Goal: Complete application form: Complete application form

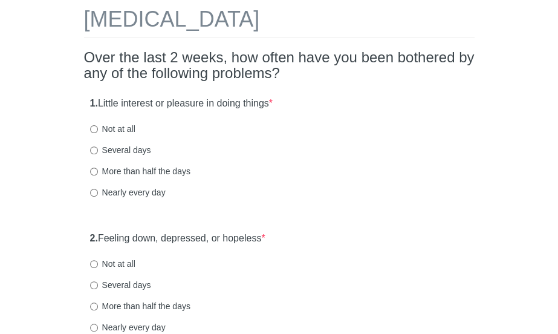
scroll to position [73, 0]
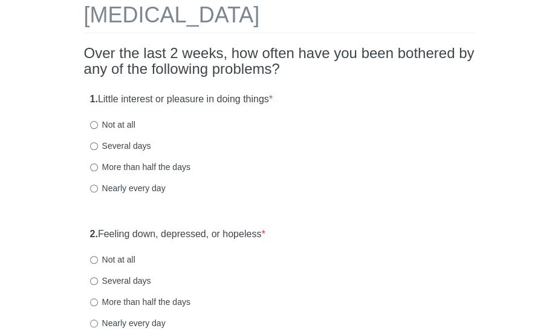
click at [166, 163] on label "More than half the days" at bounding box center [140, 167] width 100 height 12
click at [98, 163] on input "More than half the days" at bounding box center [94, 167] width 8 height 8
radio input "true"
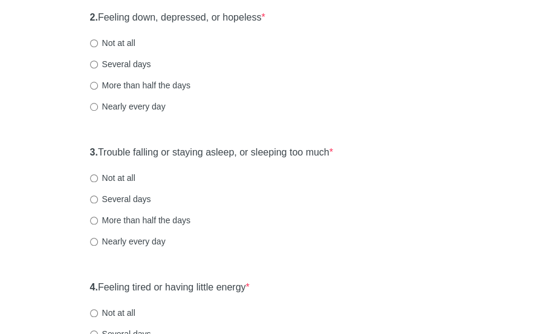
scroll to position [291, 0]
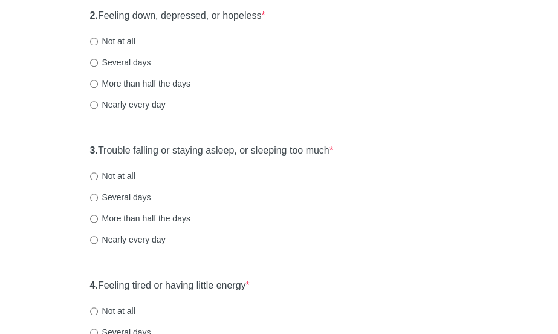
click at [178, 79] on label "More than half the days" at bounding box center [140, 83] width 100 height 12
click at [98, 80] on input "More than half the days" at bounding box center [94, 84] width 8 height 8
radio input "true"
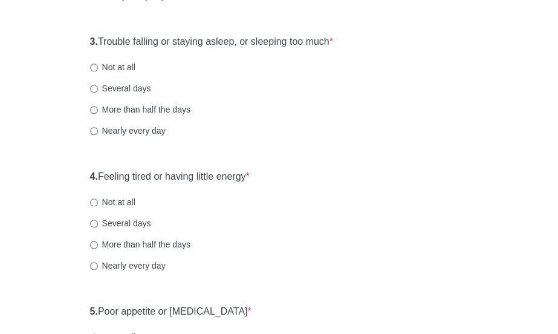
scroll to position [406, 0]
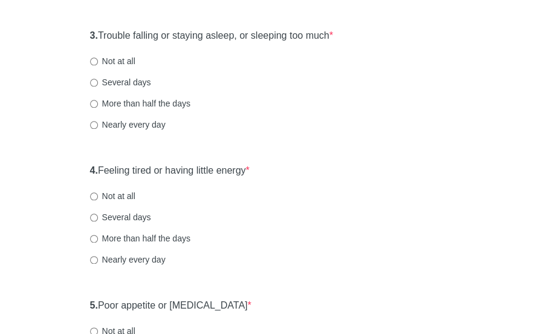
click at [152, 122] on label "Nearly every day" at bounding box center [128, 125] width 76 height 12
click at [98, 122] on input "Nearly every day" at bounding box center [94, 125] width 8 height 8
radio input "true"
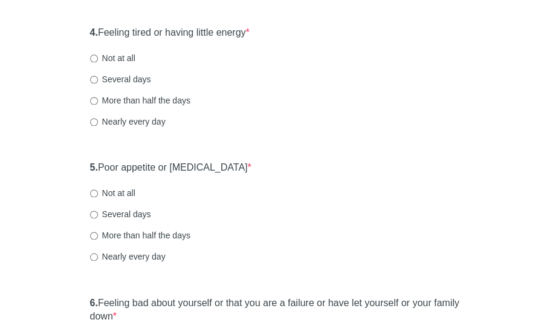
scroll to position [558, 0]
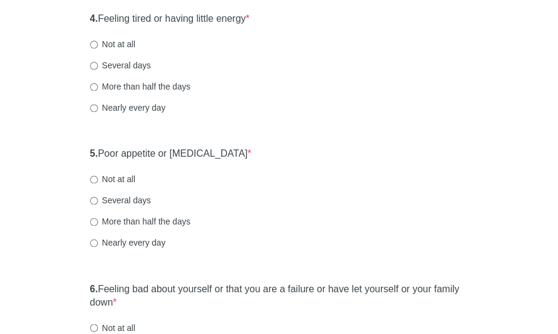
click at [134, 106] on label "Nearly every day" at bounding box center [128, 108] width 76 height 12
click at [98, 106] on input "Nearly every day" at bounding box center [94, 108] width 8 height 8
radio input "true"
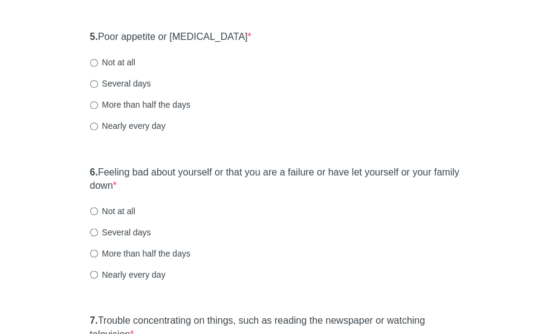
scroll to position [677, 0]
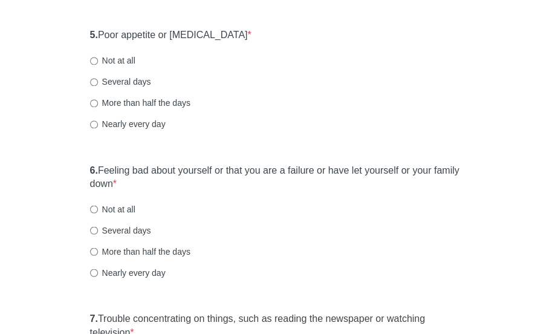
click at [123, 57] on label "Not at all" at bounding box center [112, 60] width 45 height 12
click at [98, 57] on input "Not at all" at bounding box center [94, 61] width 8 height 8
radio input "true"
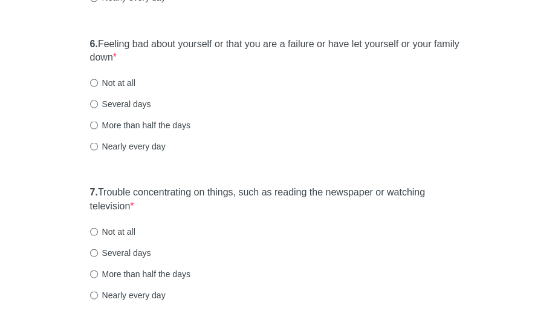
scroll to position [805, 0]
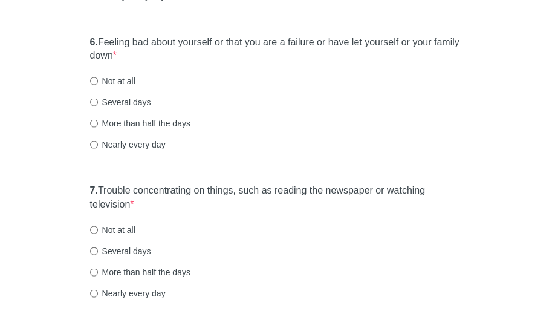
click at [165, 147] on label "Nearly every day" at bounding box center [128, 144] width 76 height 12
click at [98, 147] on input "Nearly every day" at bounding box center [94, 144] width 8 height 8
radio input "true"
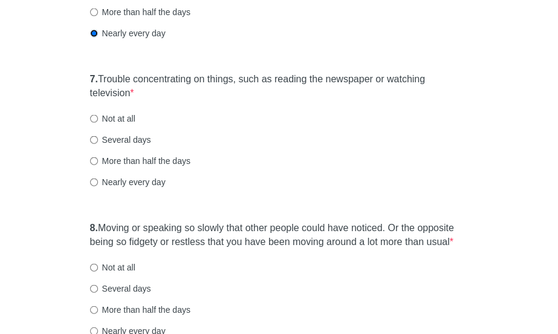
scroll to position [935, 0]
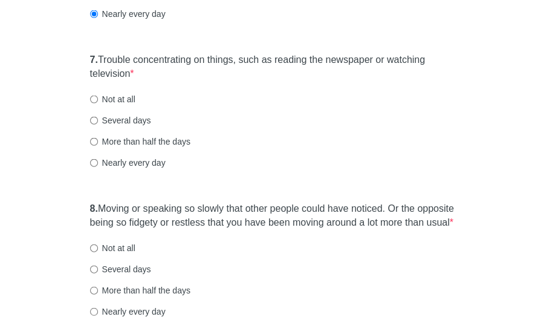
click at [145, 165] on label "Nearly every day" at bounding box center [128, 163] width 76 height 12
click at [98, 165] on input "Nearly every day" at bounding box center [94, 163] width 8 height 8
radio input "true"
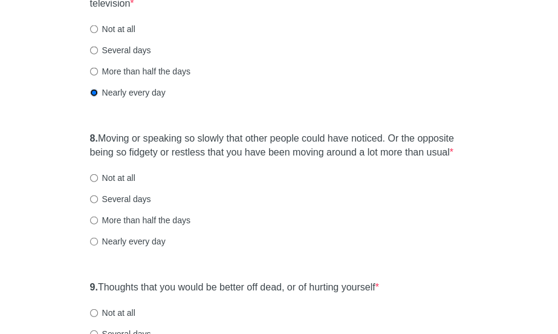
scroll to position [1007, 0]
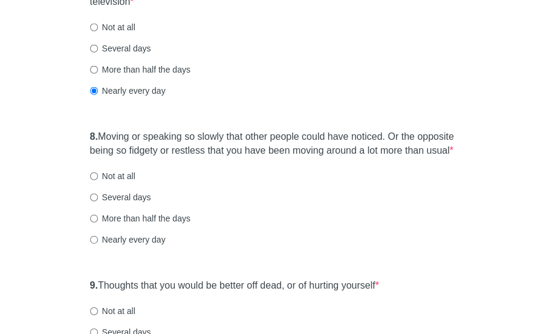
click at [140, 193] on label "Several days" at bounding box center [120, 197] width 61 height 12
click at [98, 193] on input "Several days" at bounding box center [94, 197] width 8 height 8
radio input "true"
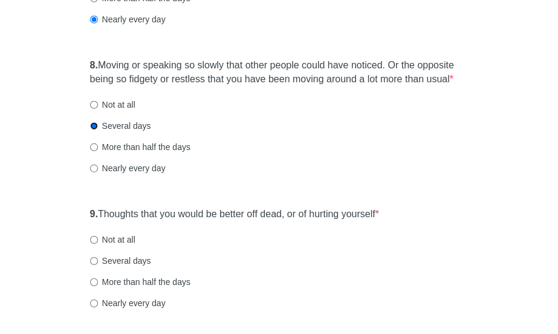
scroll to position [1151, 0]
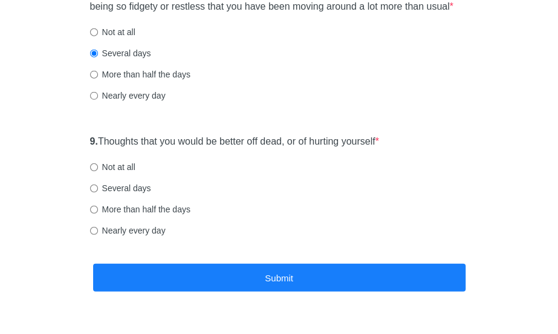
click at [123, 166] on label "Not at all" at bounding box center [112, 167] width 45 height 12
click at [98, 166] on input "Not at all" at bounding box center [94, 167] width 8 height 8
radio input "true"
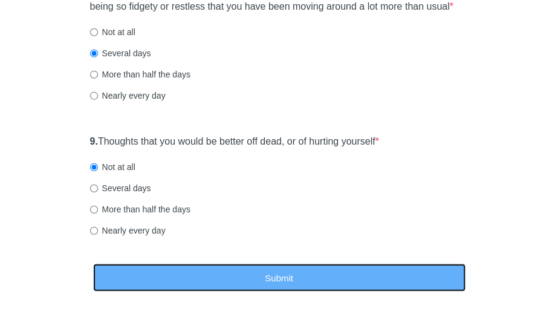
click at [177, 270] on button "Submit" at bounding box center [279, 278] width 372 height 28
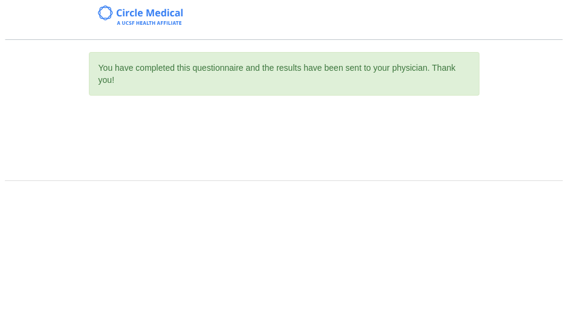
scroll to position [0, 0]
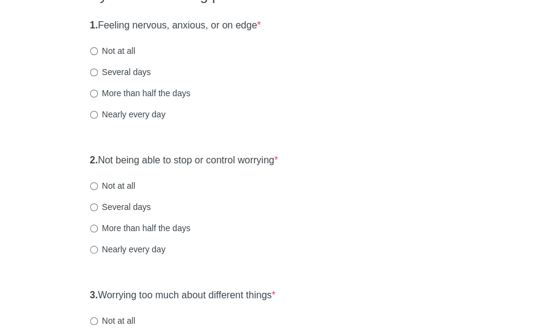
scroll to position [156, 0]
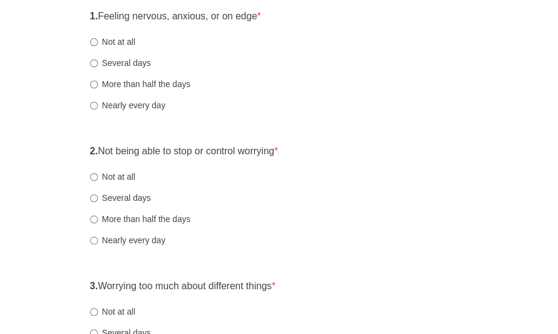
click at [139, 99] on label "Nearly every day" at bounding box center [128, 105] width 76 height 12
click at [98, 102] on input "Nearly every day" at bounding box center [94, 106] width 8 height 8
radio input "true"
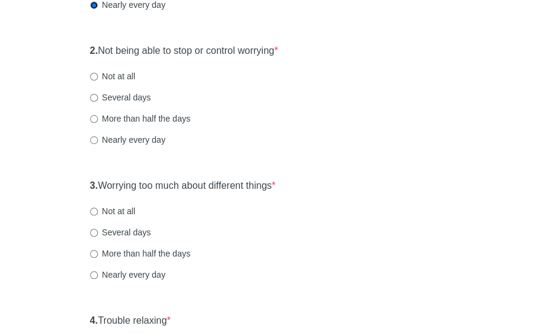
scroll to position [260, 0]
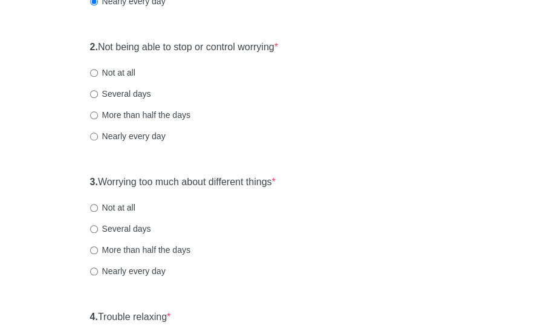
click at [137, 94] on label "Several days" at bounding box center [120, 94] width 61 height 12
click at [98, 94] on input "Several days" at bounding box center [94, 94] width 8 height 8
radio input "true"
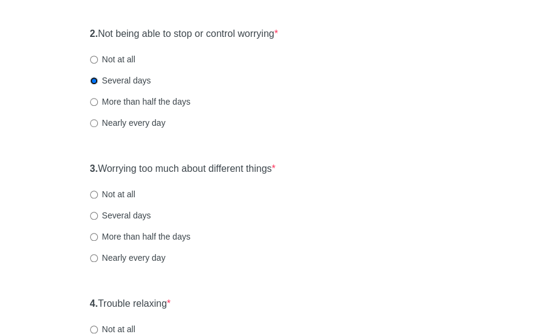
scroll to position [281, 0]
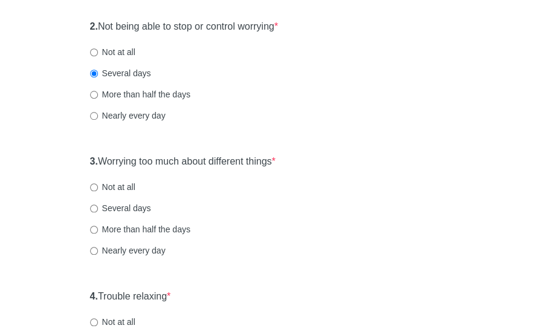
click at [151, 111] on label "Nearly every day" at bounding box center [128, 115] width 76 height 12
click at [98, 112] on input "Nearly every day" at bounding box center [94, 116] width 8 height 8
radio input "true"
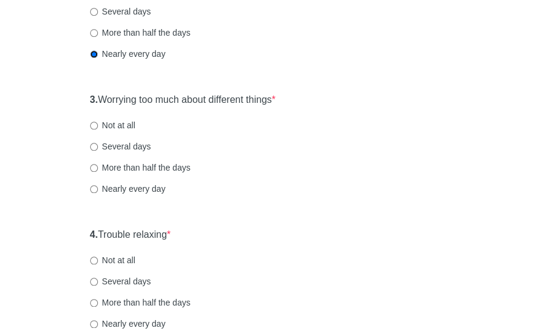
scroll to position [350, 0]
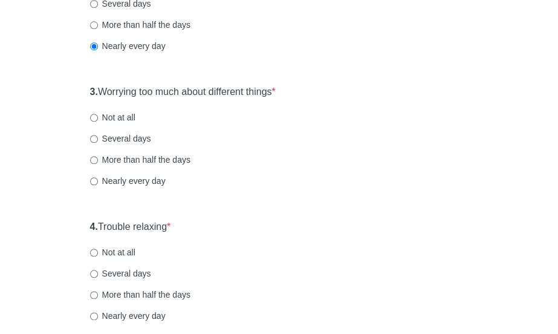
click at [128, 182] on label "Nearly every day" at bounding box center [128, 181] width 76 height 12
click at [98, 182] on input "Nearly every day" at bounding box center [94, 181] width 8 height 8
radio input "true"
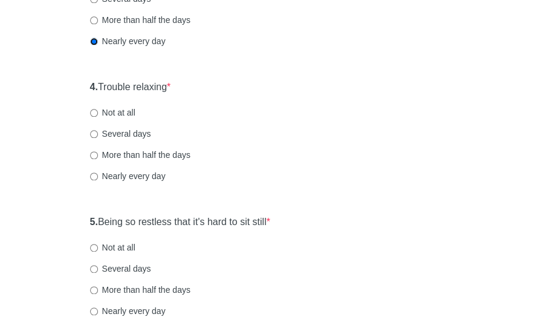
scroll to position [505, 0]
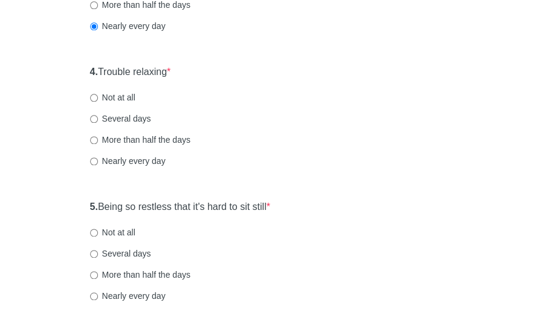
click at [155, 158] on label "Nearly every day" at bounding box center [128, 161] width 76 height 12
click at [98, 158] on input "Nearly every day" at bounding box center [94, 161] width 8 height 8
radio input "true"
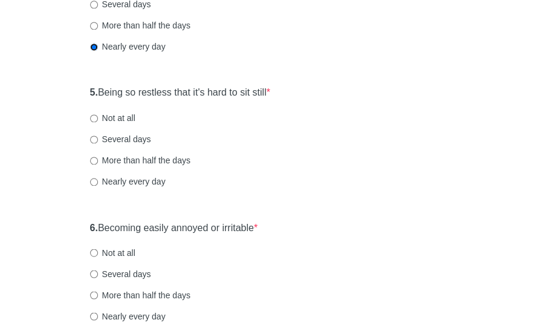
scroll to position [626, 0]
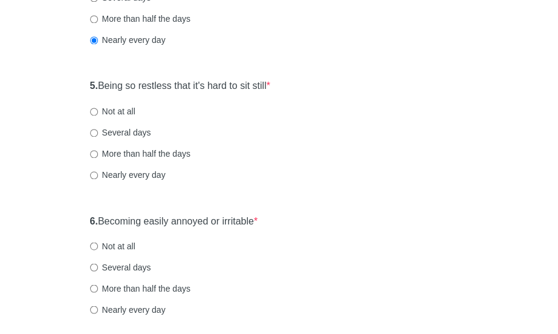
click at [129, 111] on label "Not at all" at bounding box center [112, 111] width 45 height 12
click at [98, 111] on input "Not at all" at bounding box center [94, 112] width 8 height 8
radio input "true"
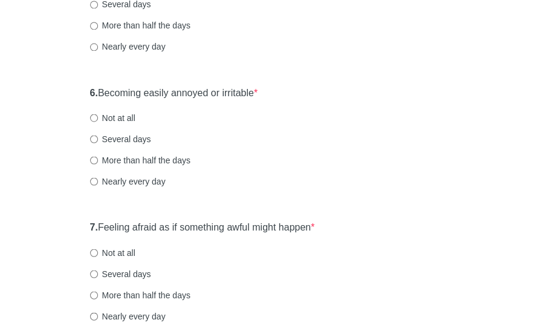
scroll to position [756, 0]
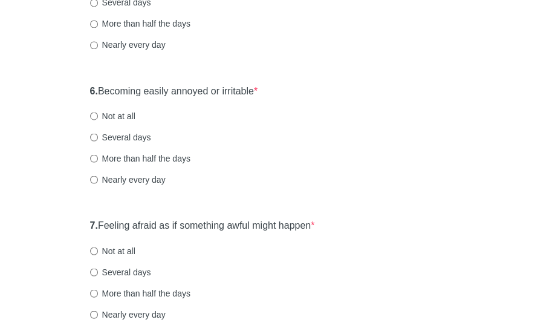
click at [146, 178] on label "Nearly every day" at bounding box center [128, 179] width 76 height 12
click at [98, 178] on input "Nearly every day" at bounding box center [94, 179] width 8 height 8
radio input "true"
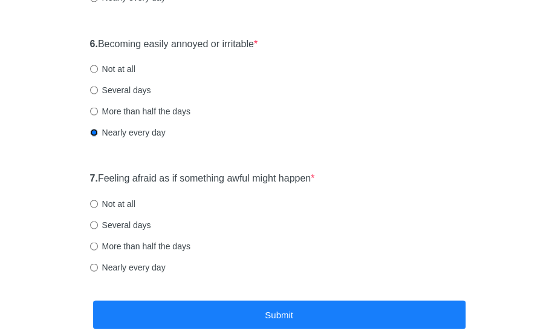
scroll to position [814, 0]
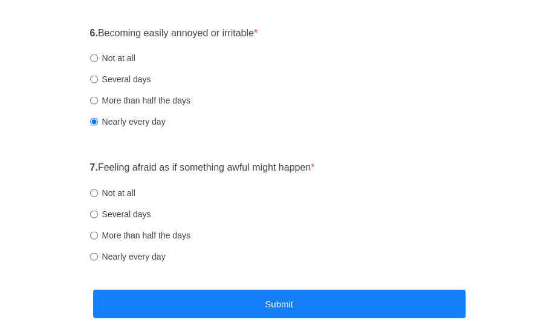
click at [145, 253] on label "Nearly every day" at bounding box center [128, 256] width 76 height 12
click at [98, 253] on input "Nearly every day" at bounding box center [94, 256] width 8 height 8
radio input "true"
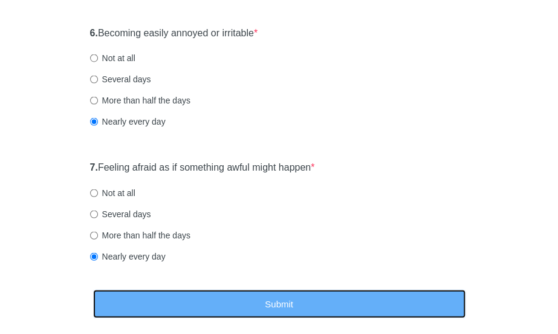
click at [278, 299] on button "Submit" at bounding box center [279, 303] width 372 height 28
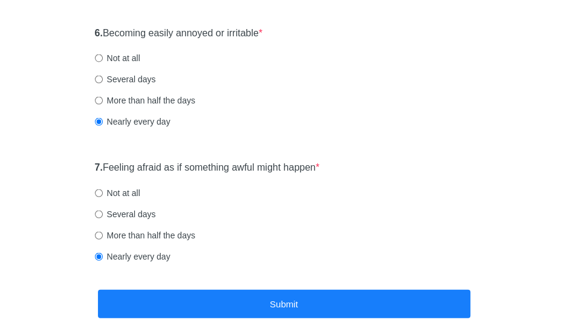
scroll to position [0, 0]
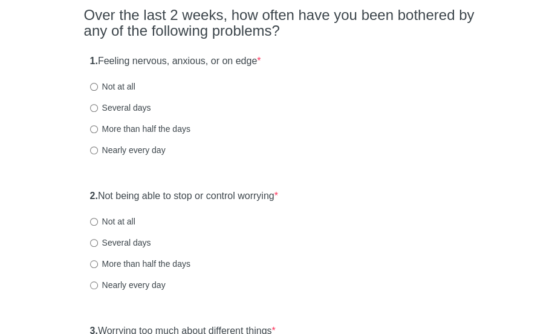
scroll to position [123, 0]
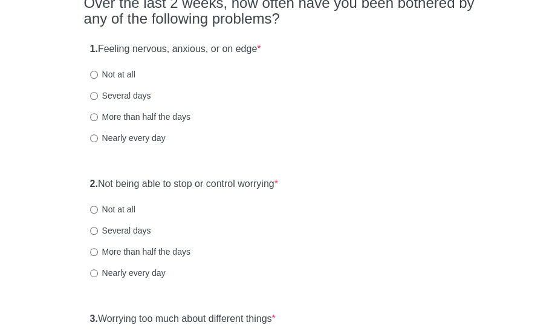
click at [116, 95] on label "Several days" at bounding box center [120, 95] width 61 height 12
click at [98, 95] on input "Several days" at bounding box center [94, 96] width 8 height 8
radio input "true"
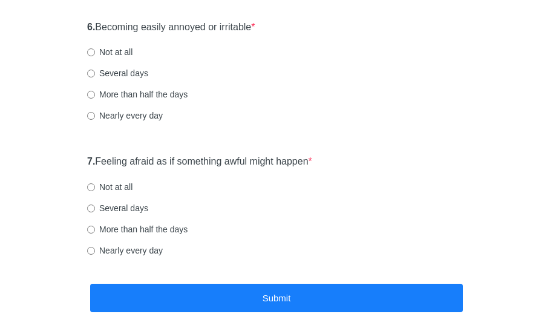
scroll to position [821, 0]
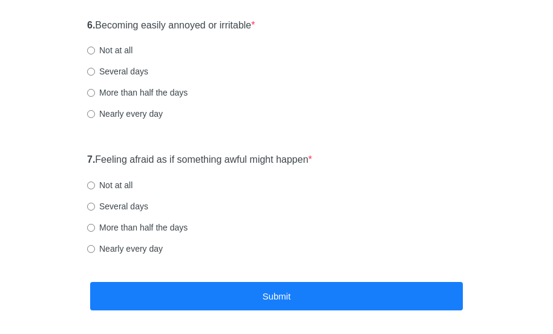
click at [143, 250] on label "Nearly every day" at bounding box center [125, 248] width 76 height 12
click at [95, 250] on input "Nearly every day" at bounding box center [91, 249] width 8 height 8
radio input "true"
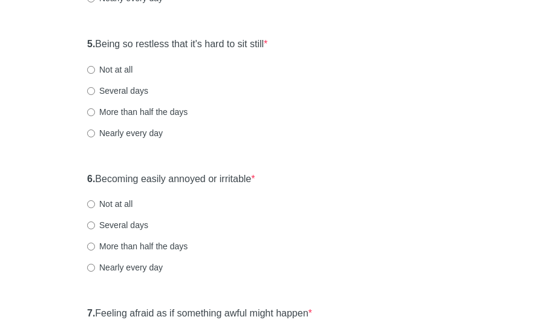
scroll to position [665, 0]
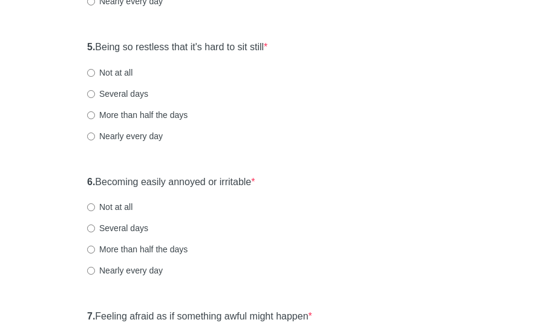
click at [141, 229] on label "Several days" at bounding box center [117, 228] width 61 height 12
click at [95, 229] on input "Several days" at bounding box center [91, 228] width 8 height 8
radio input "true"
click at [127, 70] on label "Not at all" at bounding box center [109, 73] width 45 height 12
click at [95, 70] on input "Not at all" at bounding box center [91, 73] width 8 height 8
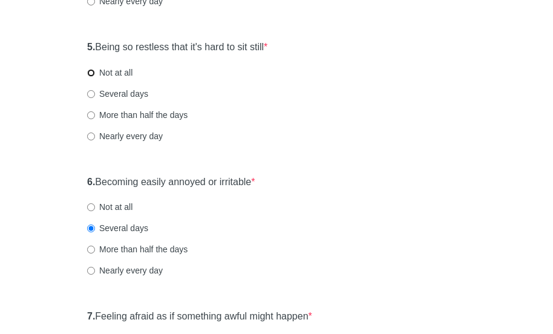
radio input "true"
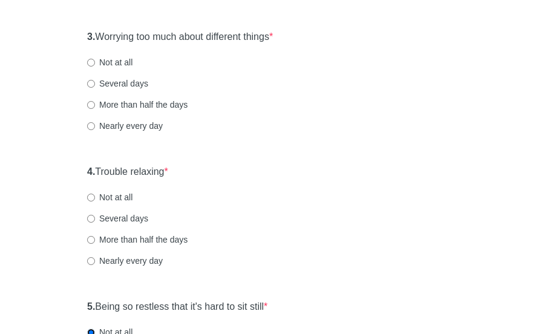
scroll to position [402, 0]
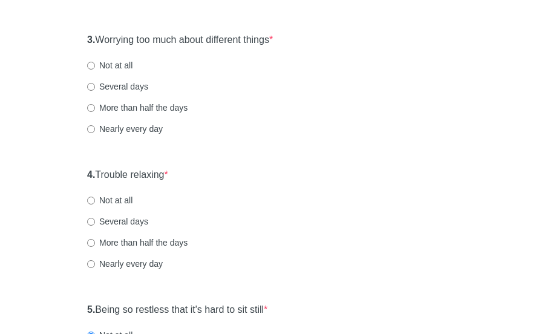
click at [134, 221] on label "Several days" at bounding box center [117, 221] width 61 height 12
click at [95, 221] on input "Several days" at bounding box center [91, 222] width 8 height 8
radio input "true"
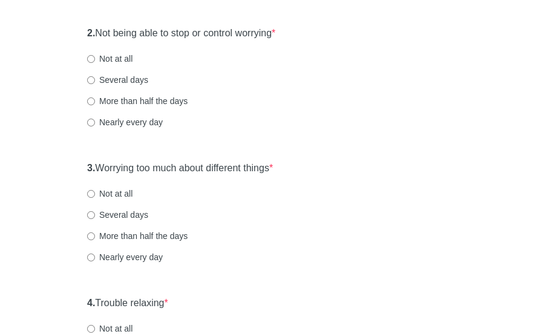
scroll to position [272, 0]
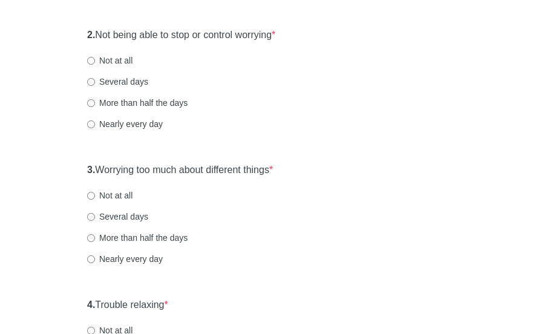
click at [111, 215] on label "Several days" at bounding box center [117, 216] width 61 height 12
click at [95, 215] on input "Several days" at bounding box center [91, 217] width 8 height 8
radio input "true"
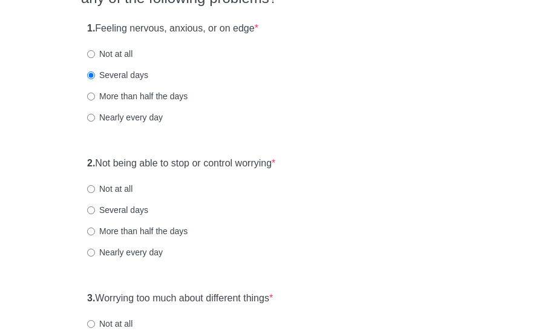
scroll to position [141, 0]
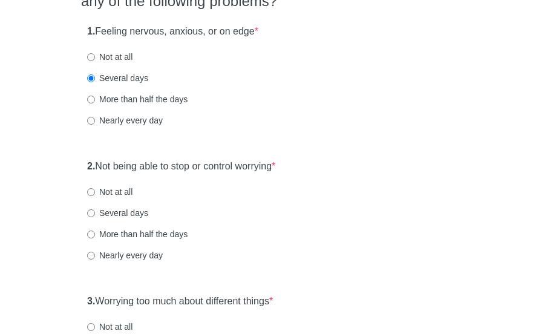
click at [139, 212] on label "Several days" at bounding box center [117, 213] width 61 height 12
click at [95, 212] on input "Several days" at bounding box center [91, 213] width 8 height 8
radio input "true"
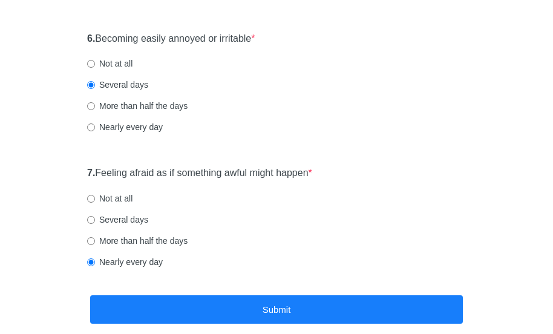
scroll to position [870, 0]
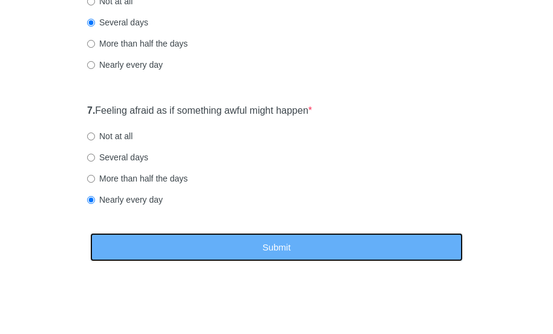
click at [358, 239] on button "Submit" at bounding box center [276, 247] width 372 height 28
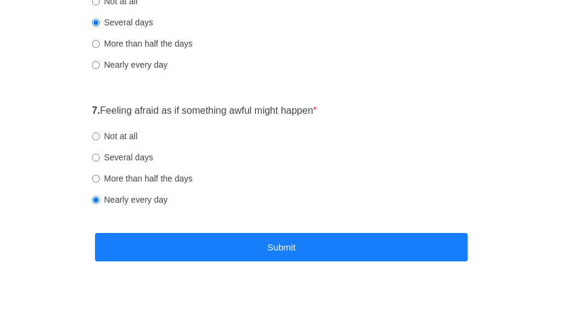
scroll to position [0, 0]
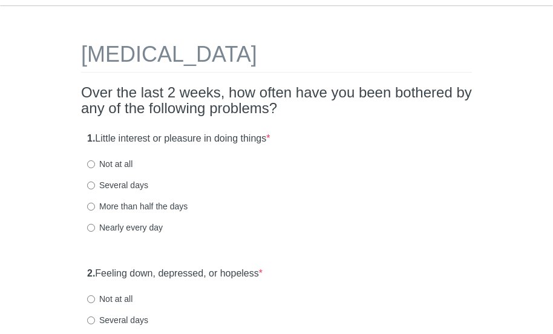
scroll to position [68, 0]
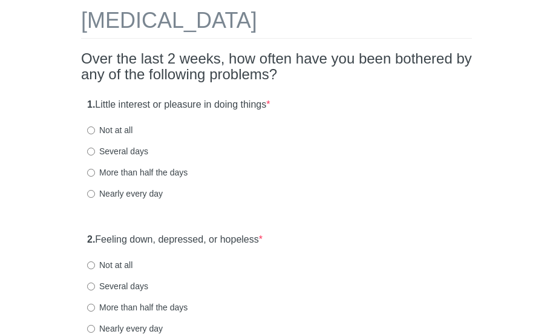
click at [552, 69] on html "Patient Health Questionnaire-9 Over the last 2 weeks, how often have you been b…" at bounding box center [276, 99] width 553 height 334
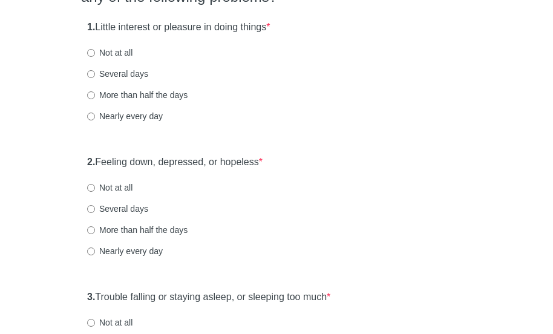
scroll to position [151, 0]
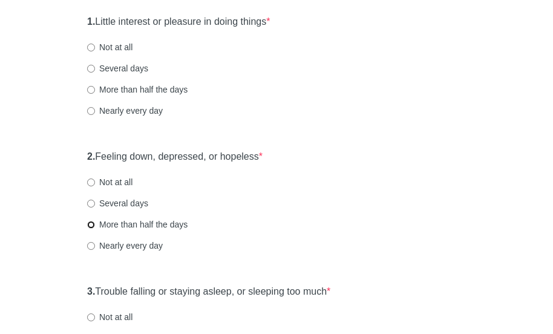
click at [94, 223] on input "More than half the days" at bounding box center [91, 225] width 8 height 8
radio input "true"
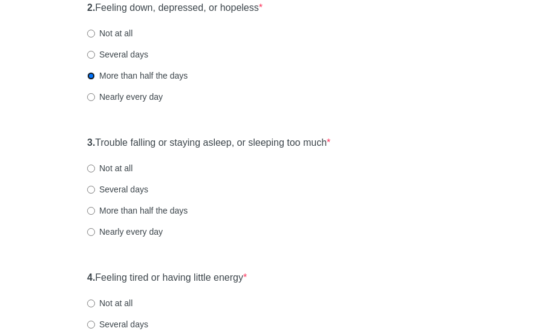
scroll to position [301, 0]
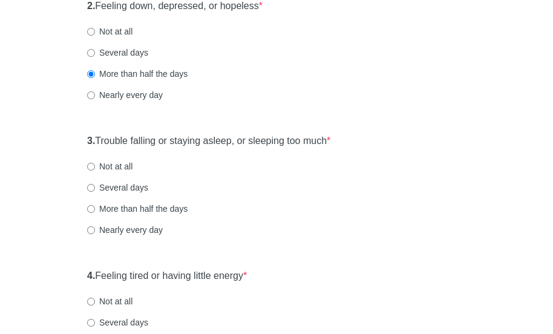
click at [108, 167] on label "Not at all" at bounding box center [109, 166] width 45 height 12
click at [95, 167] on input "Not at all" at bounding box center [91, 167] width 8 height 8
radio input "true"
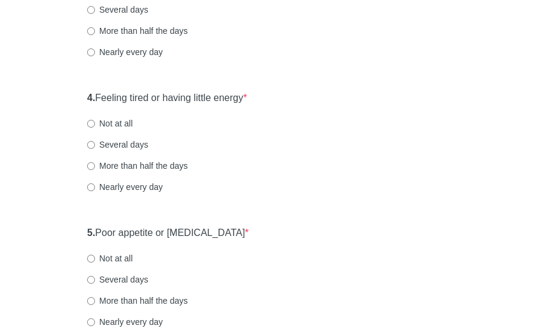
scroll to position [522, 0]
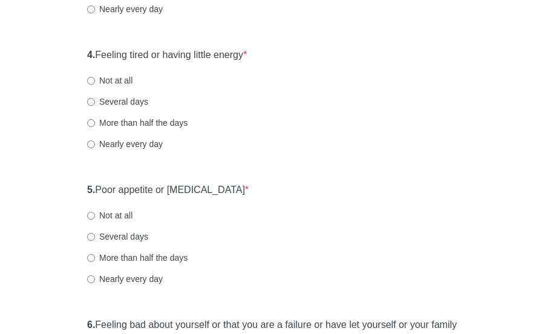
click at [134, 146] on label "Nearly every day" at bounding box center [125, 144] width 76 height 12
click at [95, 146] on input "Nearly every day" at bounding box center [91, 144] width 8 height 8
radio input "true"
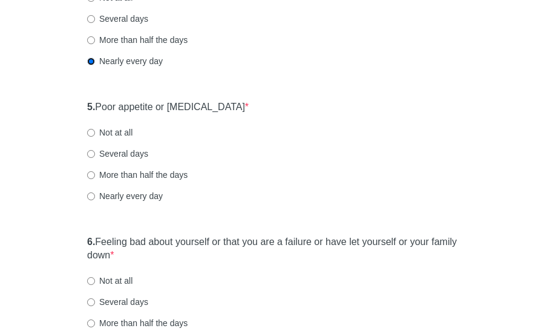
scroll to position [607, 0]
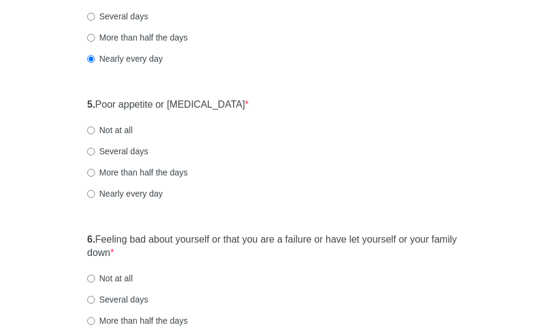
click at [145, 193] on label "Nearly every day" at bounding box center [125, 193] width 76 height 12
click at [95, 193] on input "Nearly every day" at bounding box center [91, 194] width 8 height 8
radio input "true"
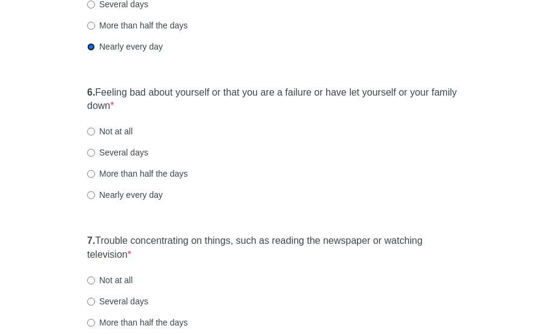
scroll to position [759, 0]
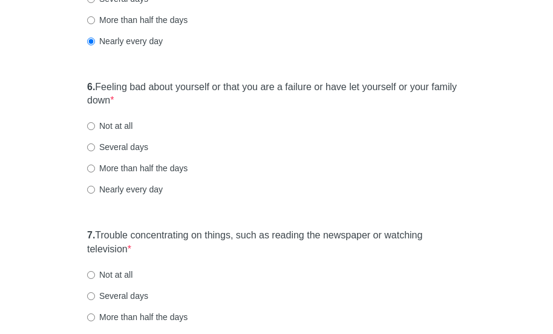
click at [108, 120] on label "Not at all" at bounding box center [109, 126] width 45 height 12
click at [95, 122] on input "Not at all" at bounding box center [91, 126] width 8 height 8
radio input "true"
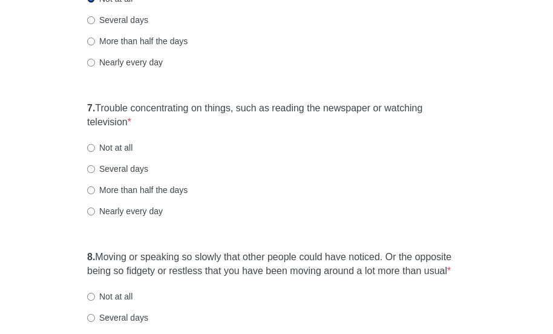
scroll to position [892, 0]
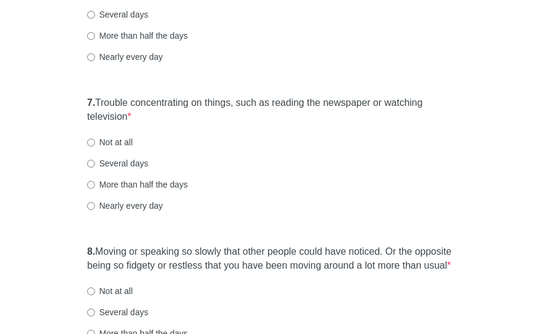
click at [116, 165] on label "Several days" at bounding box center [117, 163] width 61 height 12
click at [95, 165] on input "Several days" at bounding box center [91, 164] width 8 height 8
radio input "true"
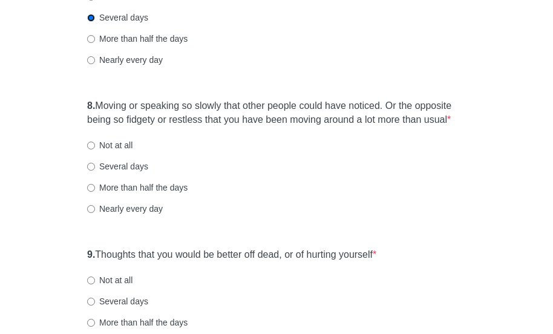
scroll to position [1042, 0]
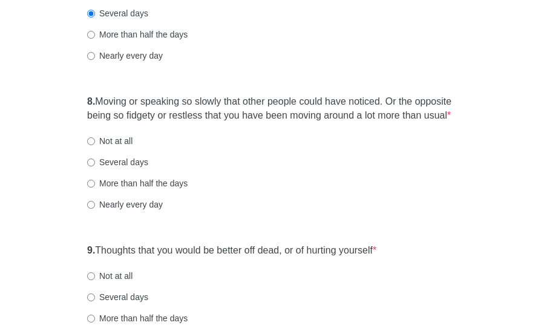
click at [122, 139] on label "Not at all" at bounding box center [109, 141] width 45 height 12
click at [95, 139] on input "Not at all" at bounding box center [91, 141] width 8 height 8
radio input "true"
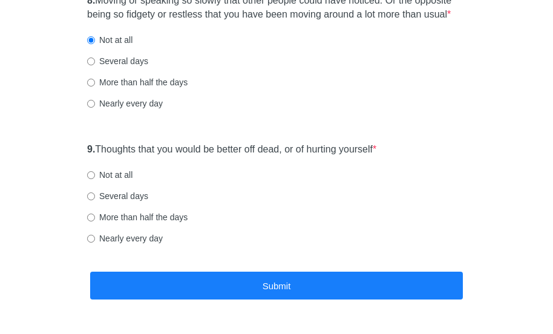
click at [119, 169] on label "Not at all" at bounding box center [109, 175] width 45 height 12
click at [95, 171] on input "Not at all" at bounding box center [91, 175] width 8 height 8
radio input "true"
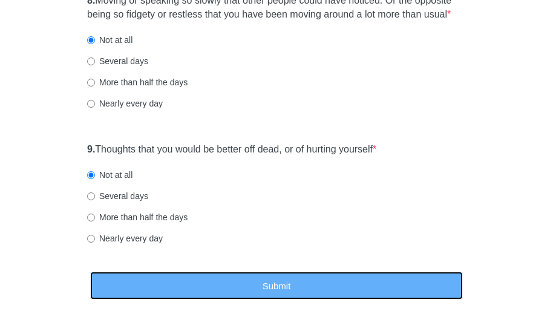
click at [184, 275] on button "Submit" at bounding box center [276, 285] width 372 height 28
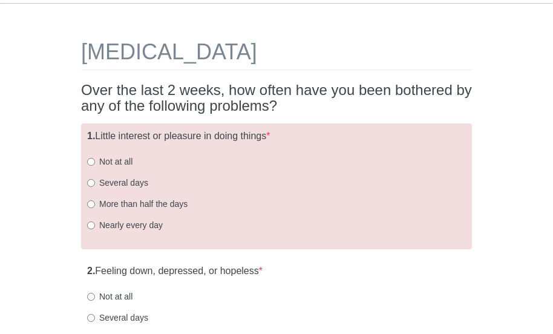
scroll to position [30, 0]
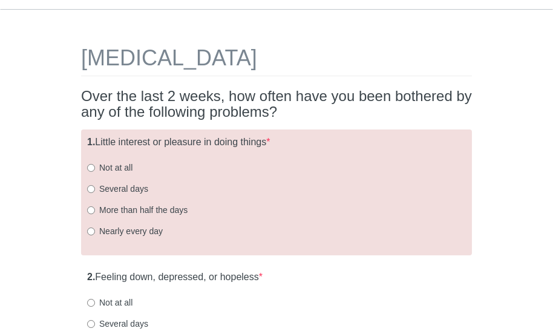
click at [146, 229] on label "Nearly every day" at bounding box center [125, 231] width 76 height 12
click at [95, 229] on input "Nearly every day" at bounding box center [91, 231] width 8 height 8
radio input "true"
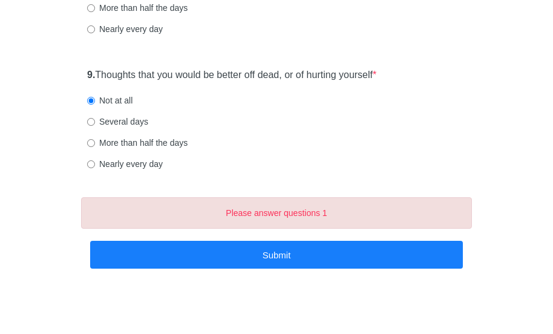
scroll to position [1224, 0]
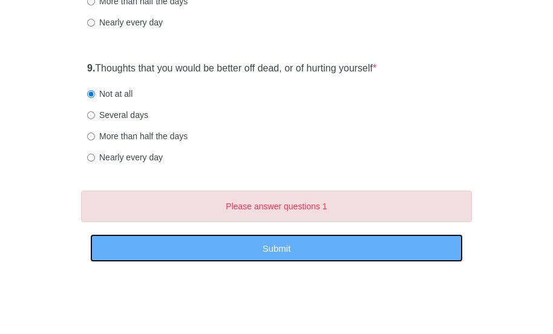
click at [375, 245] on button "Submit" at bounding box center [276, 248] width 372 height 28
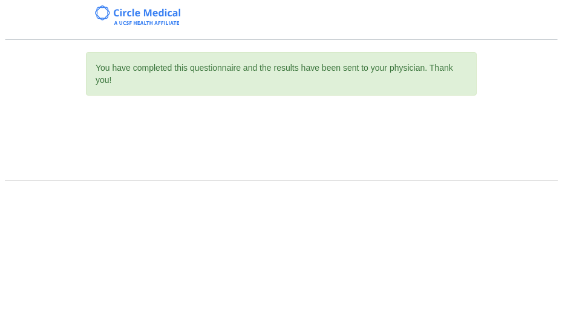
scroll to position [0, 0]
